Goal: Check status

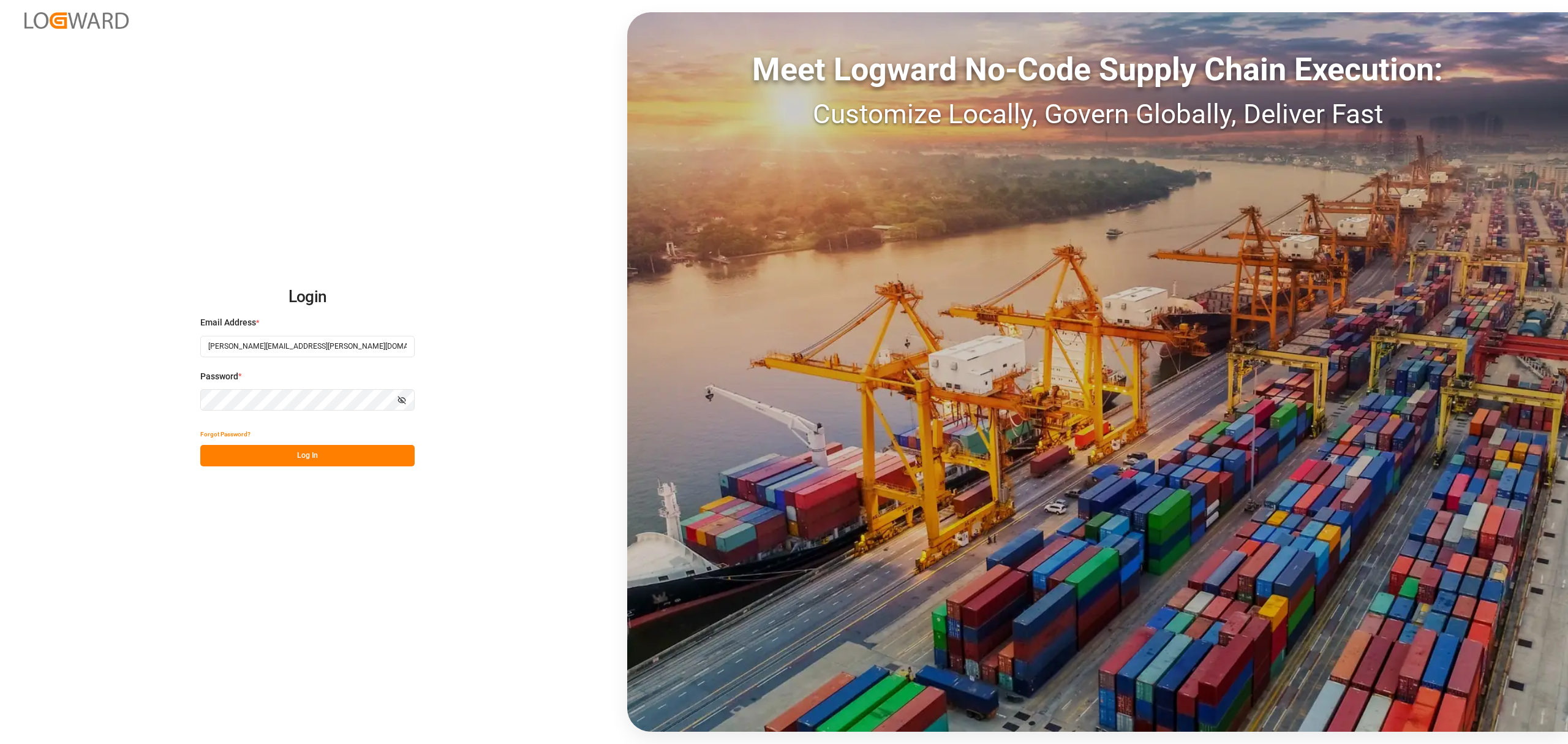
click at [256, 449] on button "Log In" at bounding box center [307, 456] width 214 height 21
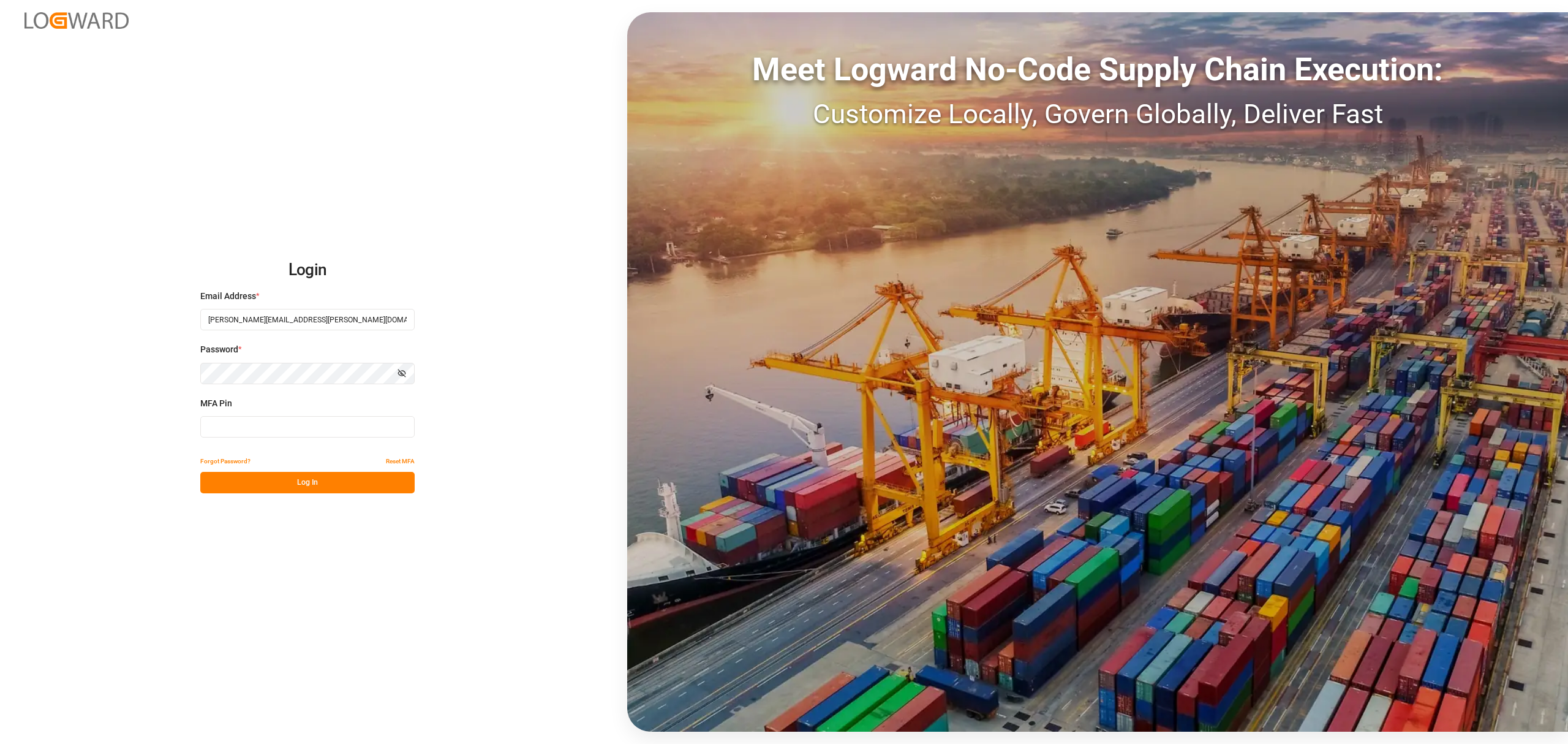
click at [309, 172] on div "Login Email Address * hamid.rezaei@jamindustries.com Password * Show password M…" at bounding box center [784, 372] width 1568 height 744
click at [282, 425] on input at bounding box center [307, 426] width 214 height 21
type input "927374"
click at [322, 491] on button "Log In" at bounding box center [307, 482] width 214 height 21
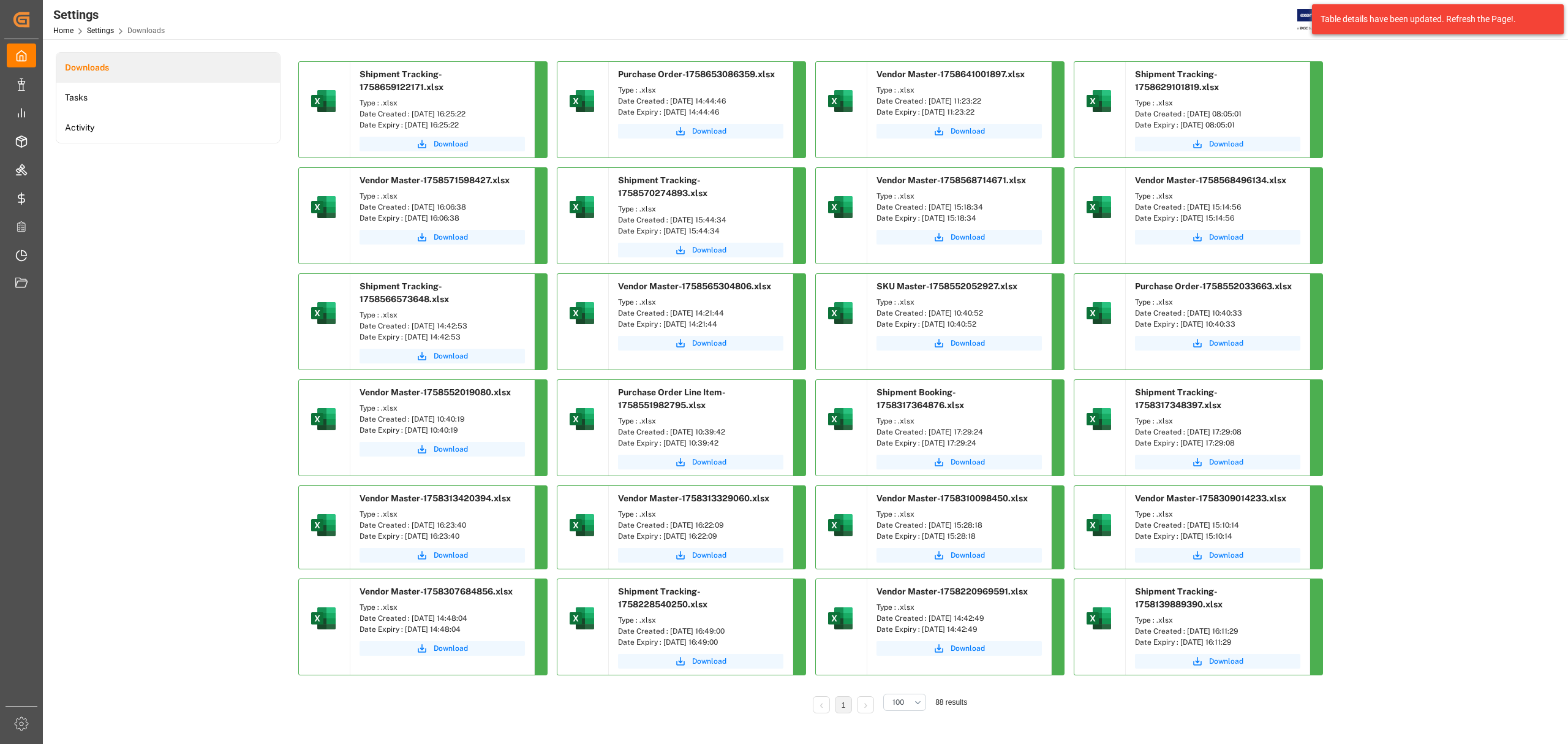
click at [94, 296] on div "Downloads Tasks Activity" at bounding box center [168, 391] width 225 height 678
